Goal: Task Accomplishment & Management: Manage account settings

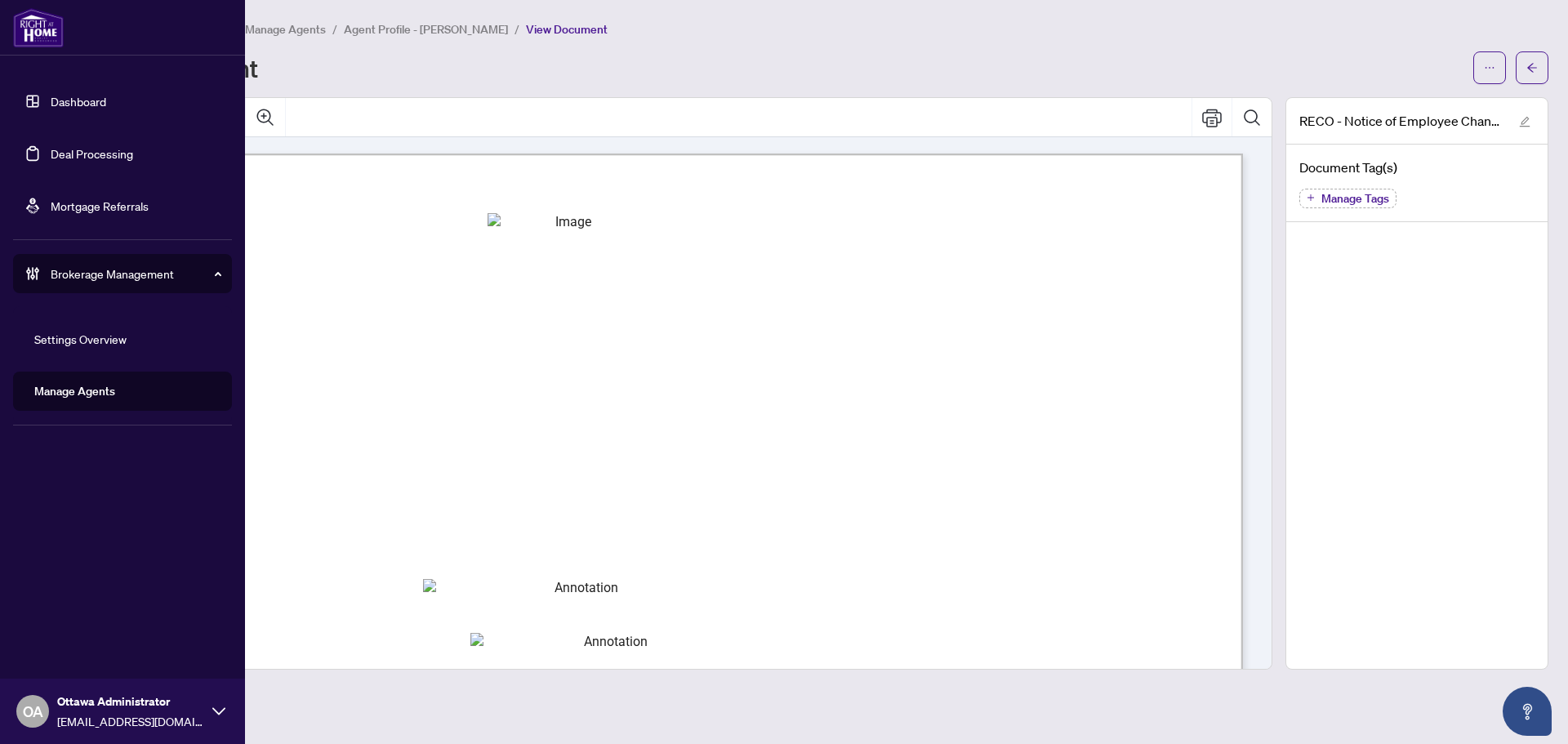
scroll to position [734, 0]
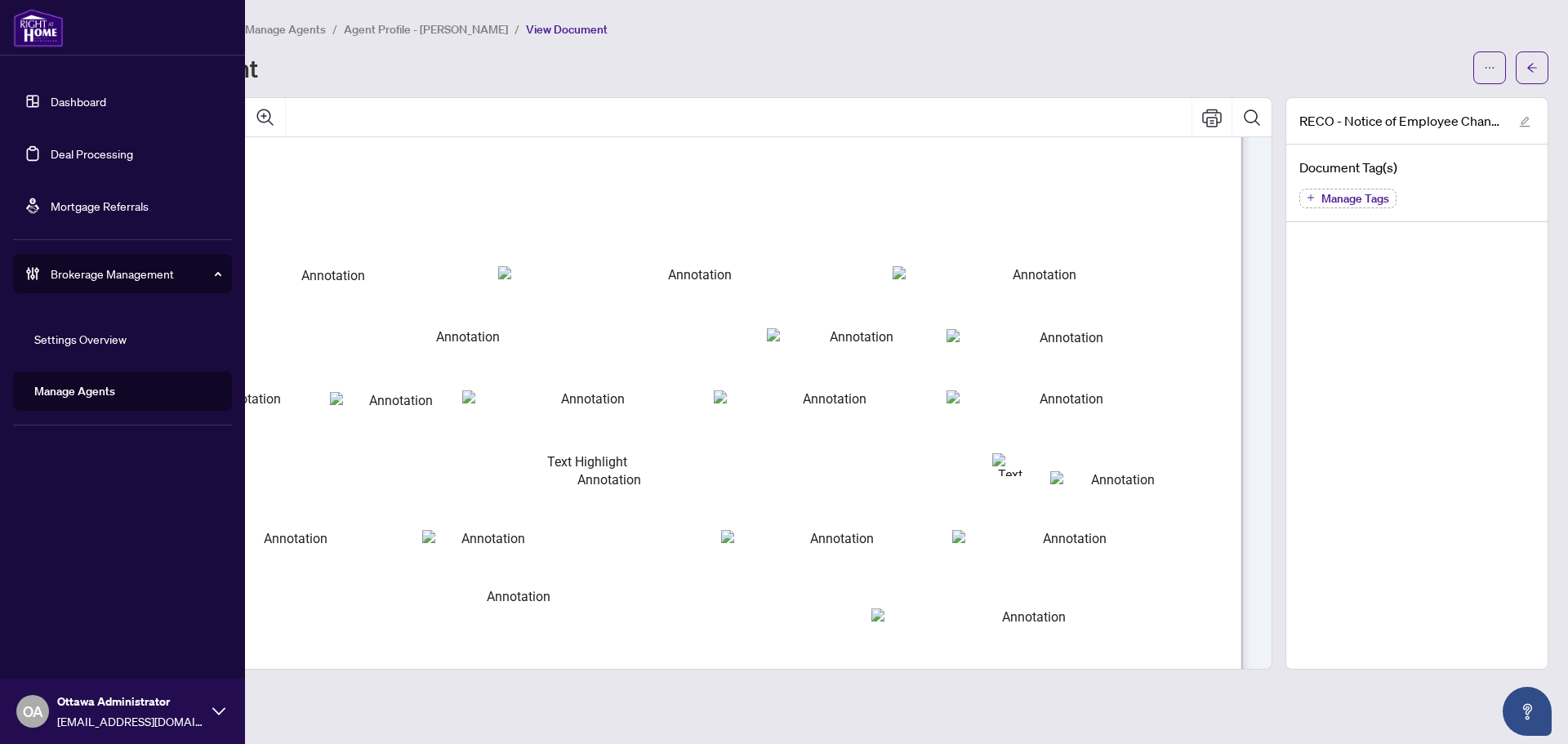
click at [51, 152] on link "Deal Processing" at bounding box center [93, 153] width 83 height 14
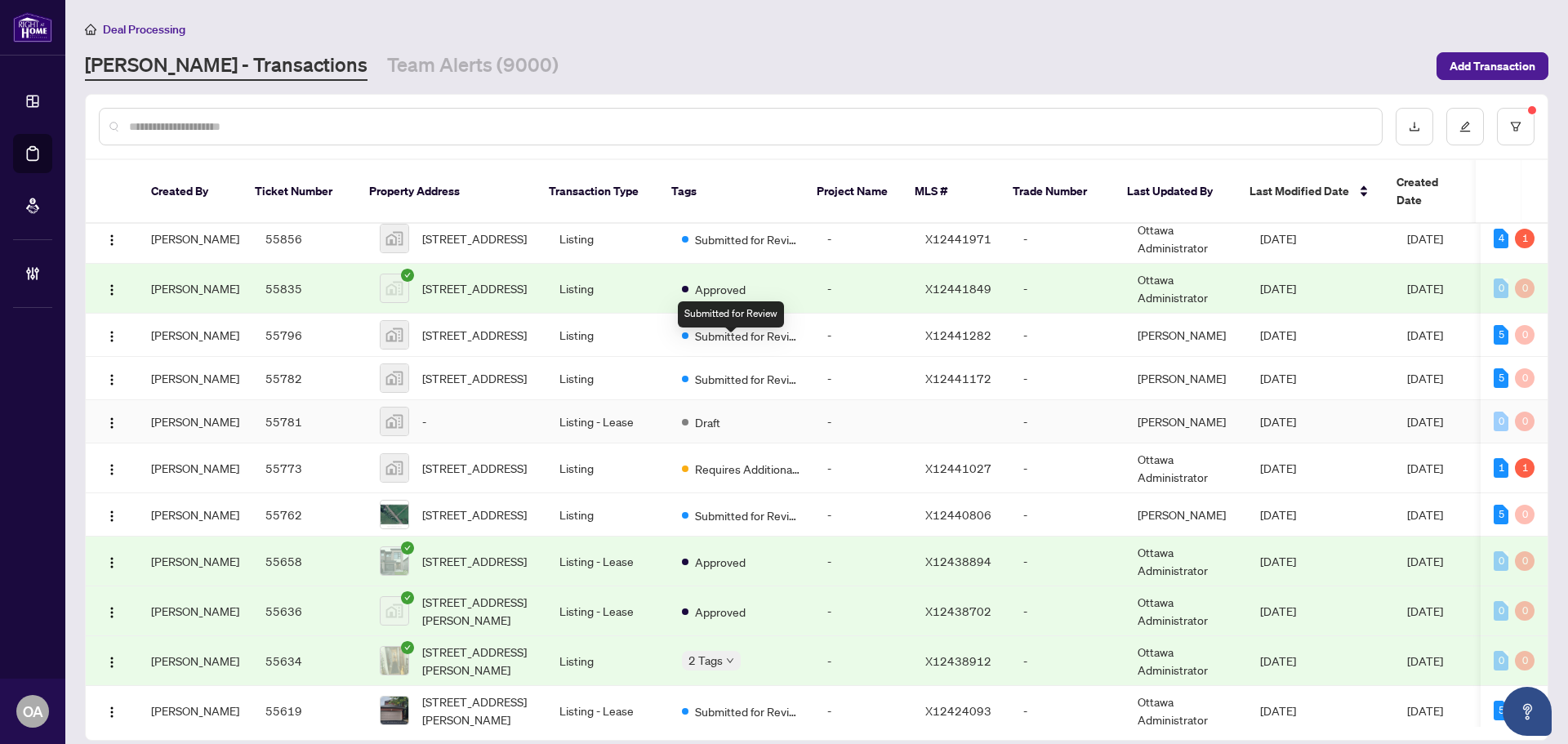
scroll to position [82, 0]
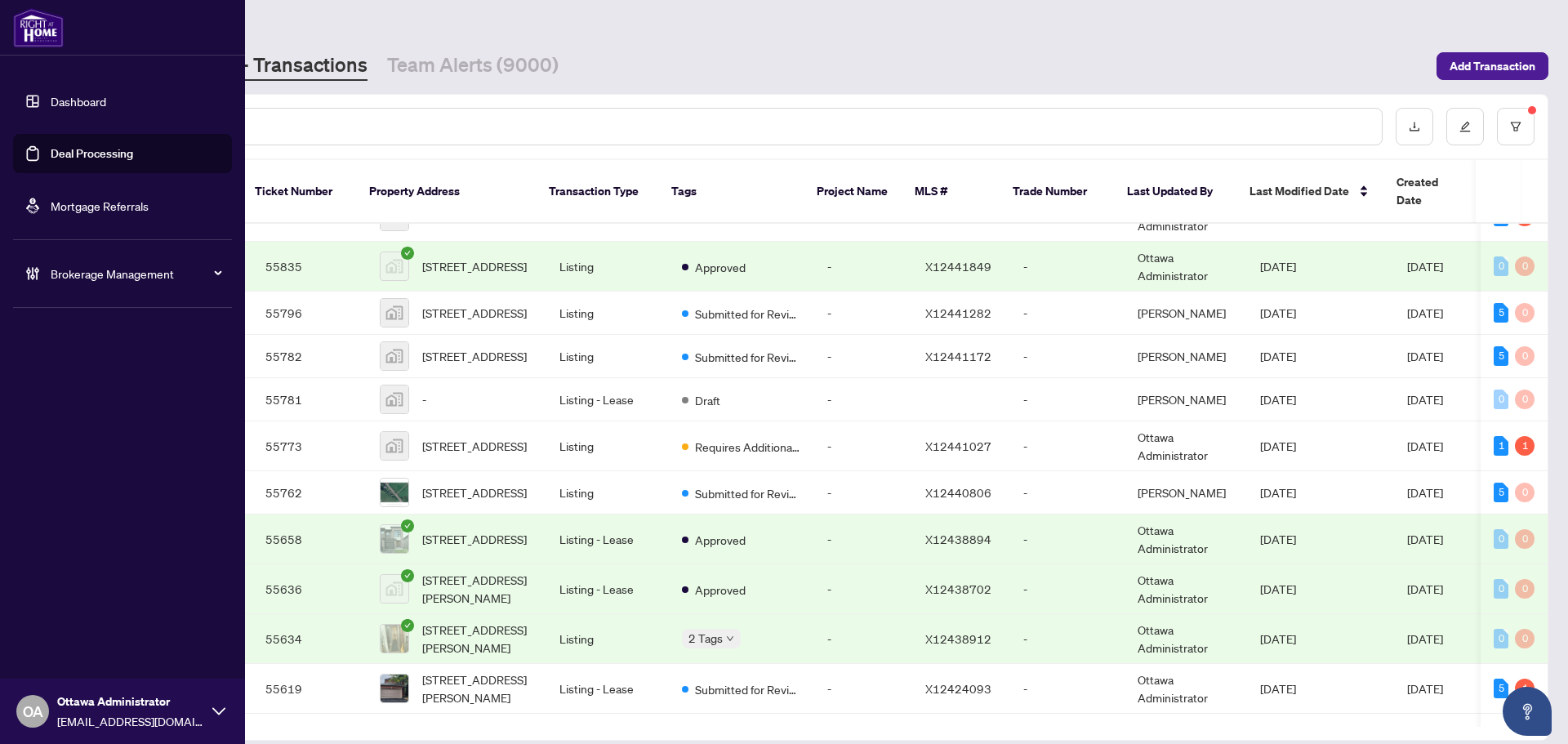
drag, startPoint x: 38, startPoint y: 715, endPoint x: 41, endPoint y: 704, distance: 11.4
click at [37, 715] on span "OA" at bounding box center [33, 711] width 20 height 23
click at [83, 655] on span "Logout" at bounding box center [66, 648] width 37 height 26
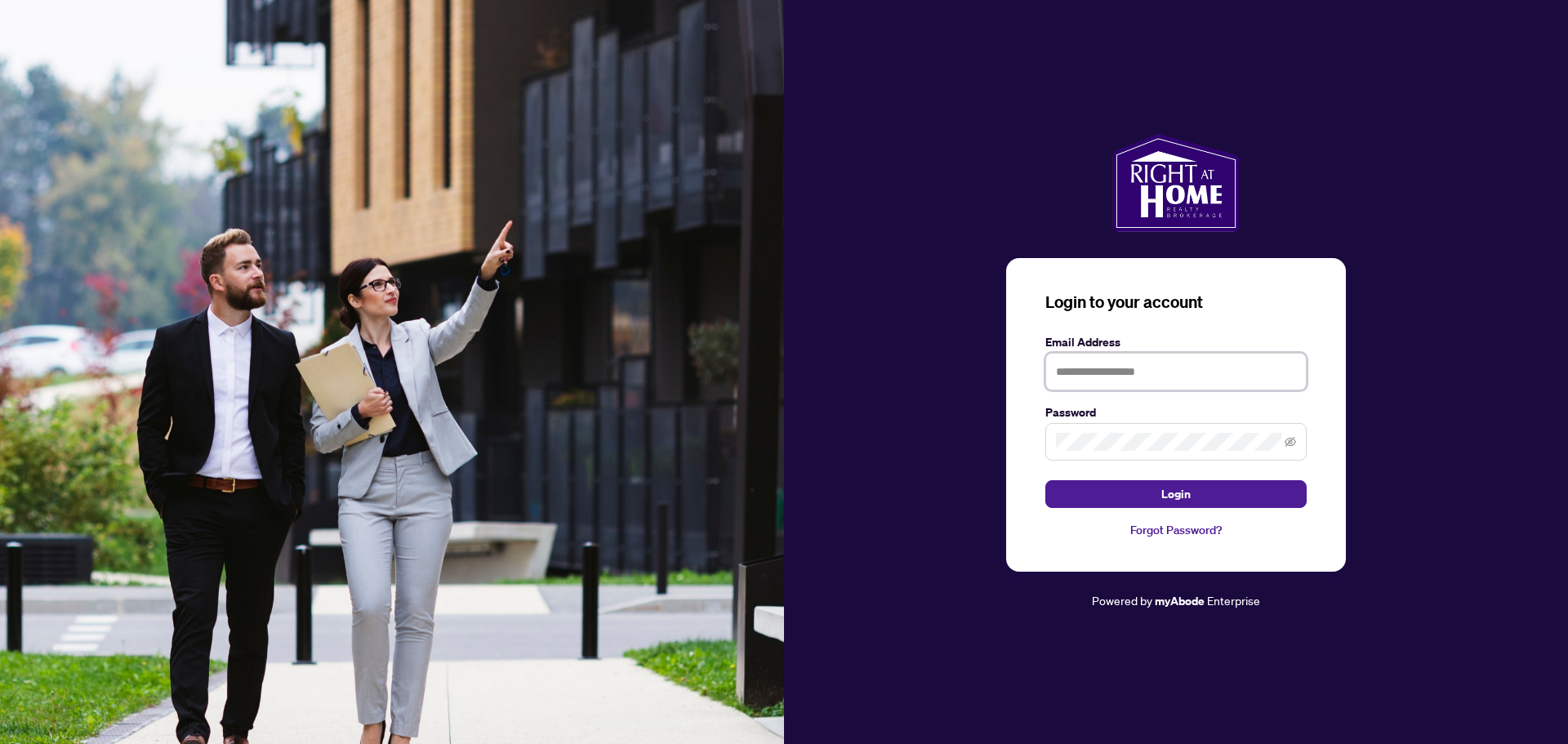
type input "**********"
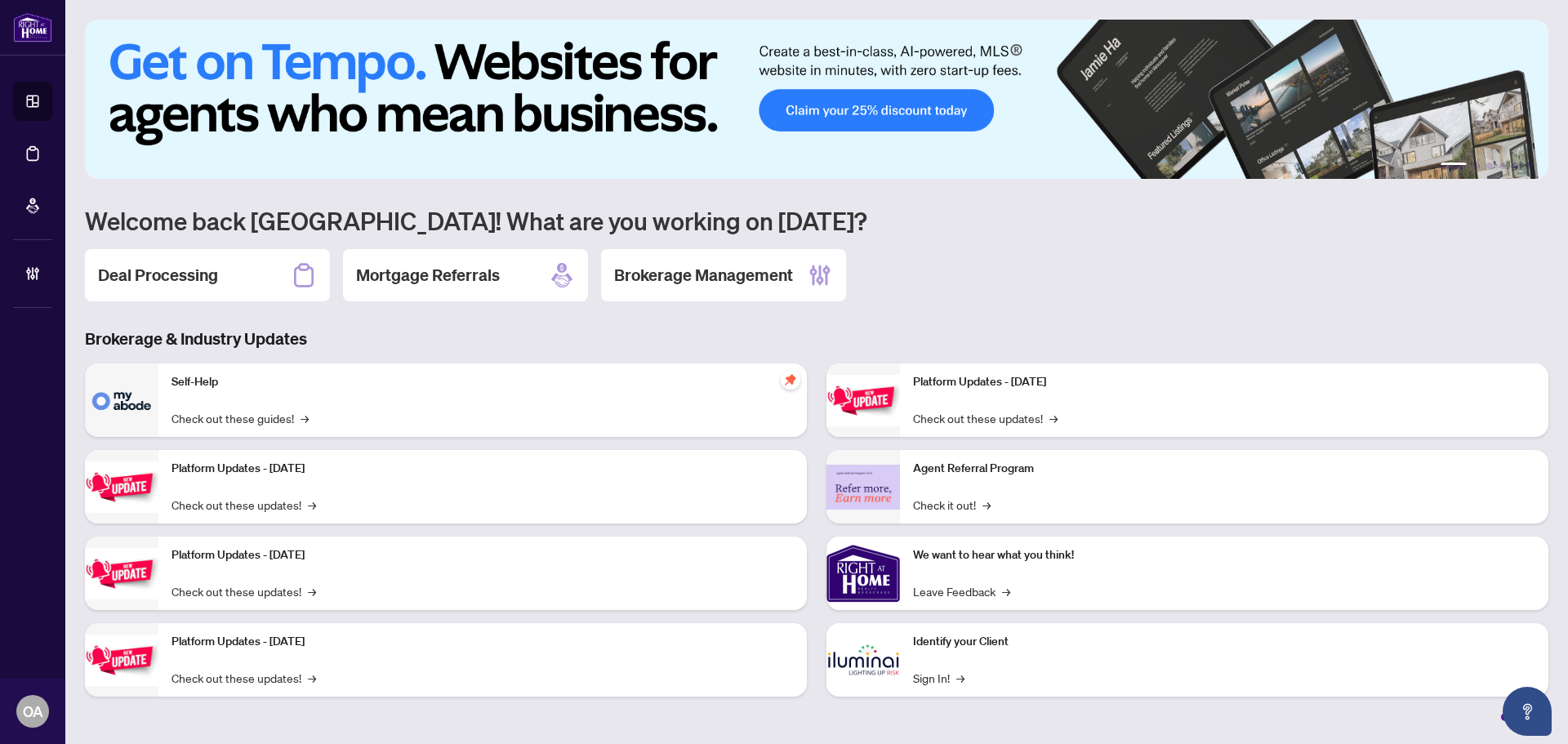
drag, startPoint x: 910, startPoint y: 302, endPoint x: 852, endPoint y: 290, distance: 59.2
click at [910, 302] on div "Deal Processing Mortgage Referrals Brokerage Management" at bounding box center [817, 275] width 1464 height 52
drag, startPoint x: 889, startPoint y: 252, endPoint x: 635, endPoint y: 249, distance: 254.0
click at [635, 249] on div "1 2 3 4 5 6 Welcome back [GEOGRAPHIC_DATA]! What are you working on [DATE]? Dea…" at bounding box center [817, 370] width 1464 height 702
drag, startPoint x: 762, startPoint y: 210, endPoint x: 414, endPoint y: 211, distance: 348.0
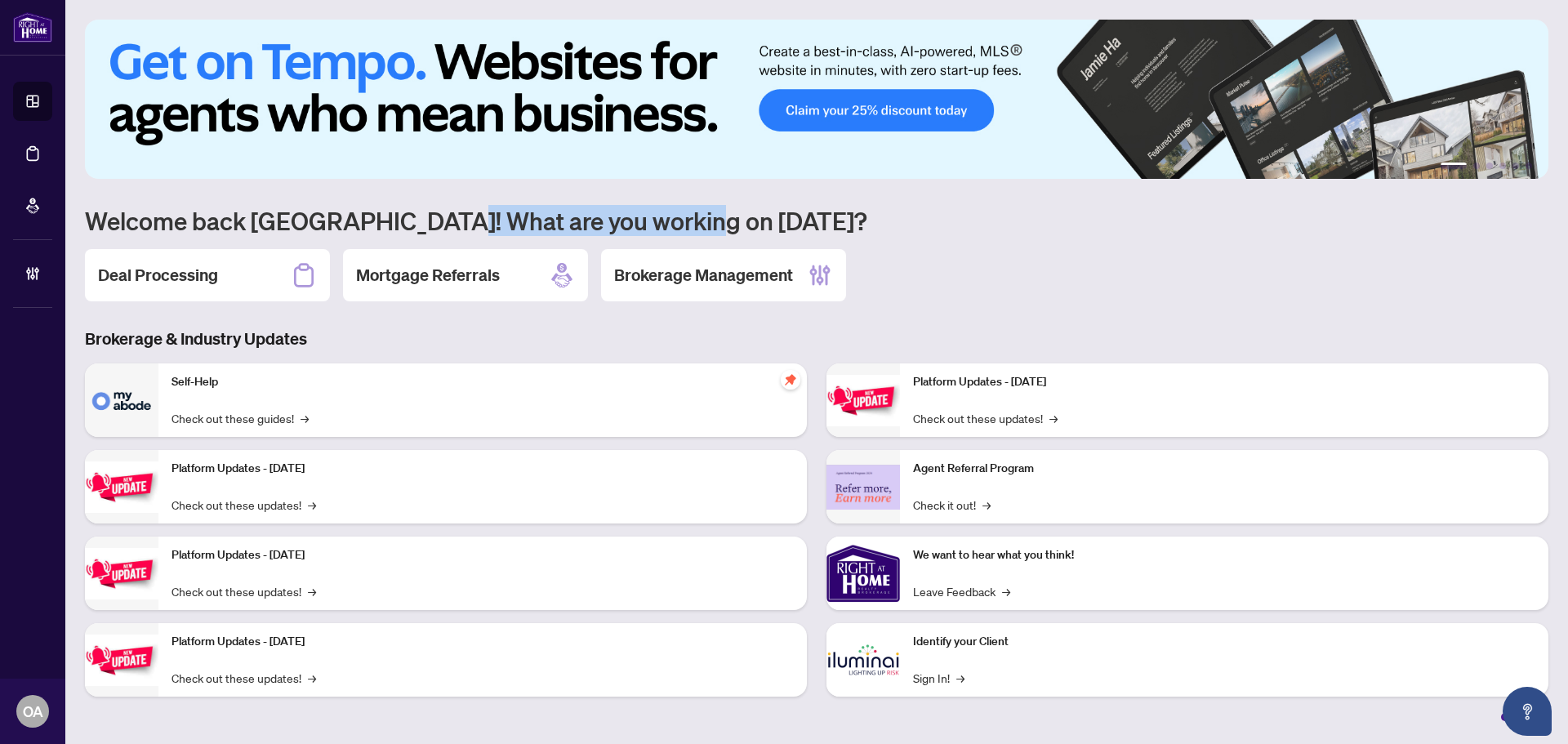
click at [415, 211] on h1 "Welcome back [GEOGRAPHIC_DATA]! What are you working on [DATE]?" at bounding box center [817, 221] width 1464 height 31
click at [414, 211] on h1 "Welcome back [GEOGRAPHIC_DATA]! What are you working on [DATE]?" at bounding box center [817, 221] width 1464 height 31
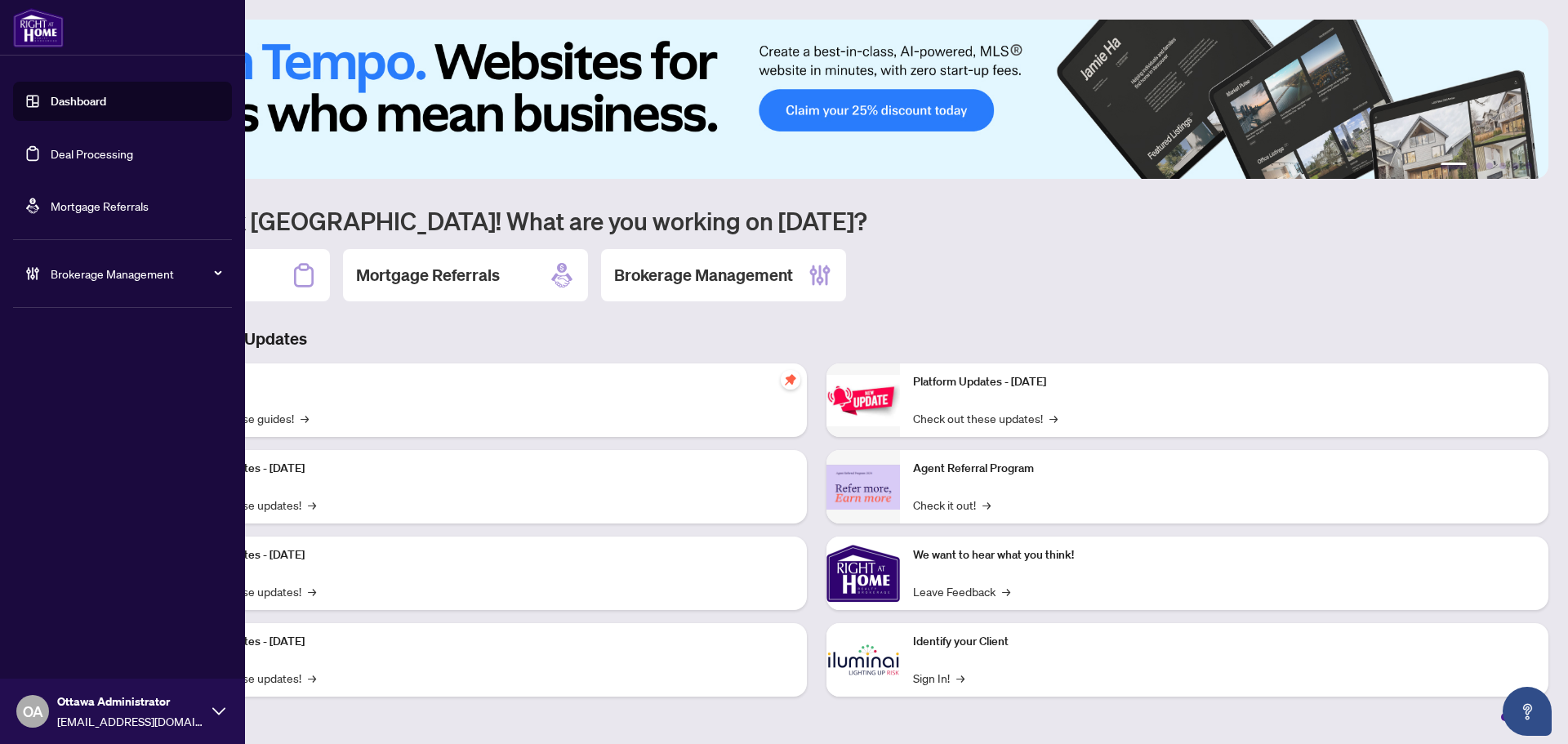
click at [61, 703] on span "Ottawa Administrator" at bounding box center [130, 701] width 147 height 18
click at [66, 647] on span "Logout" at bounding box center [66, 648] width 37 height 26
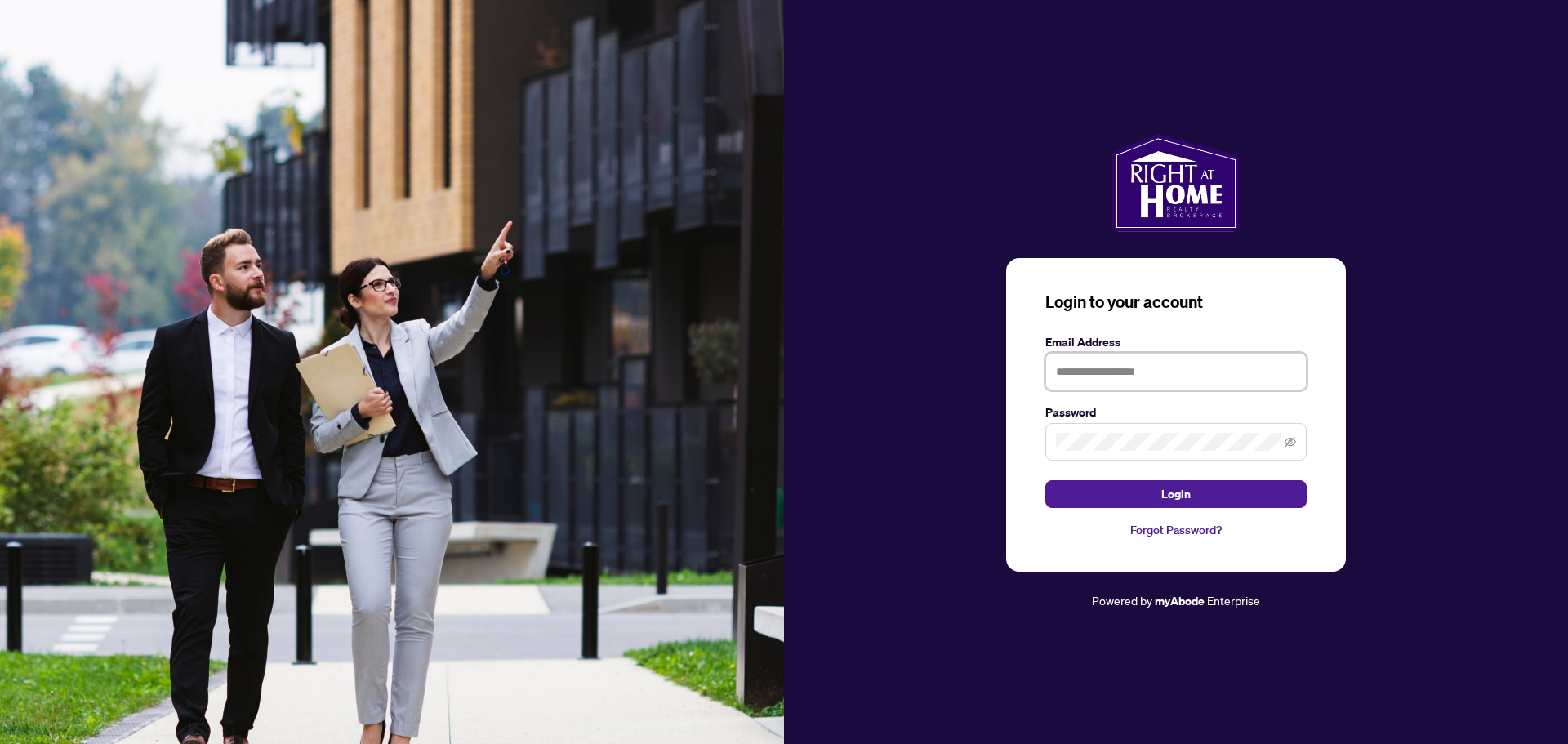
click at [1098, 373] on input "text" at bounding box center [1176, 371] width 261 height 38
click at [1123, 365] on input "text" at bounding box center [1176, 371] width 261 height 38
type input "**********"
click at [1092, 452] on span at bounding box center [1176, 441] width 261 height 38
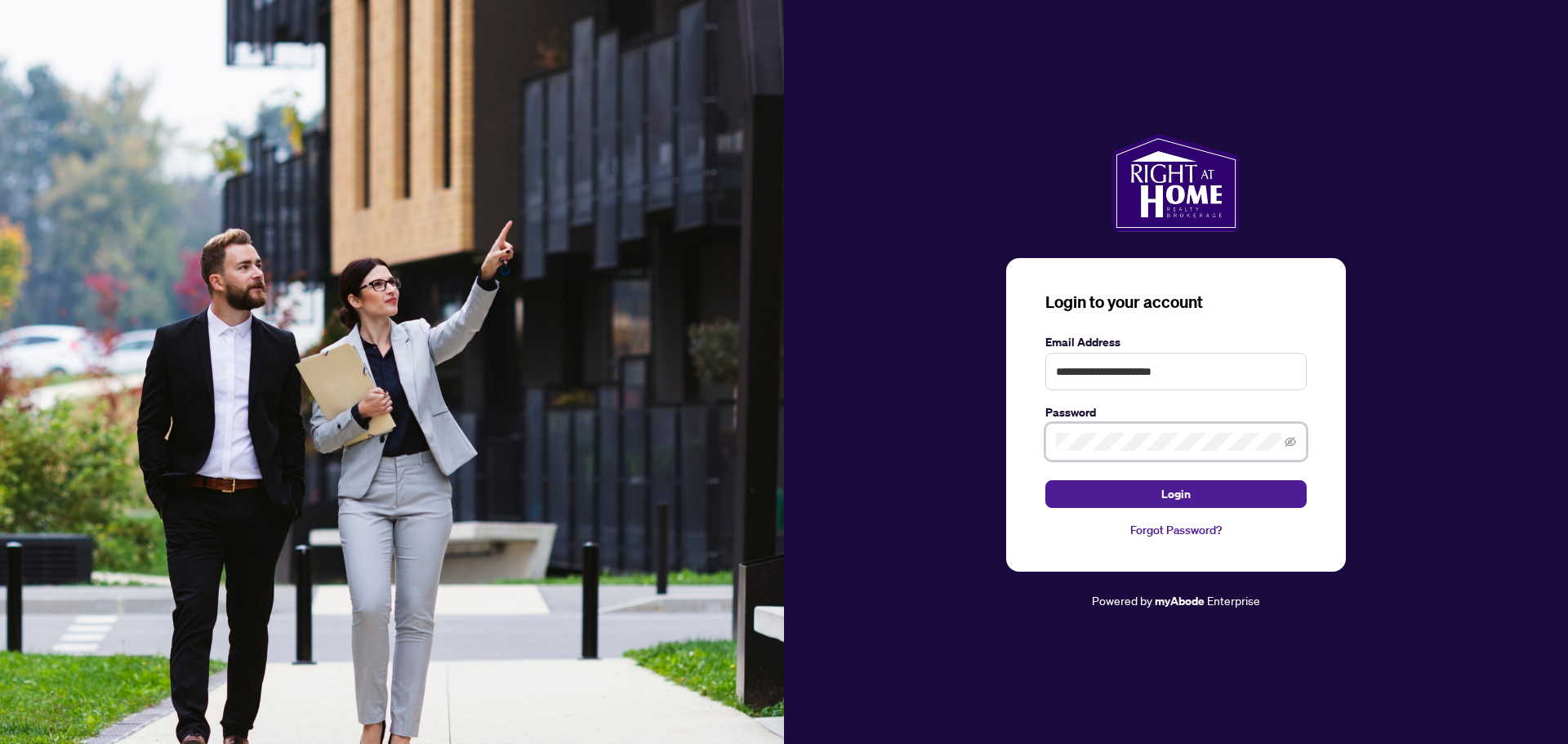
click at [1045, 480] on button "Login" at bounding box center [1176, 493] width 261 height 28
